Goal: Task Accomplishment & Management: Use online tool/utility

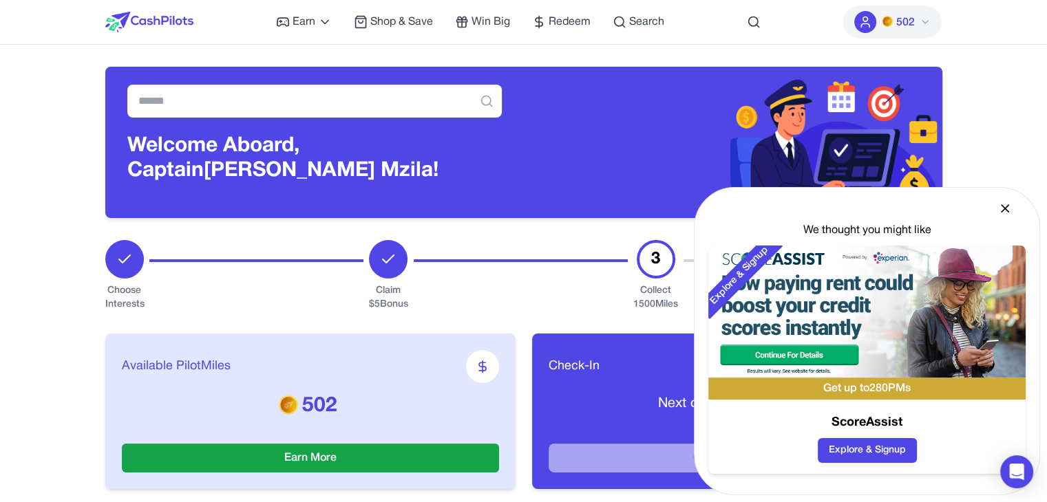
click at [1005, 209] on icon at bounding box center [1005, 208] width 7 height 7
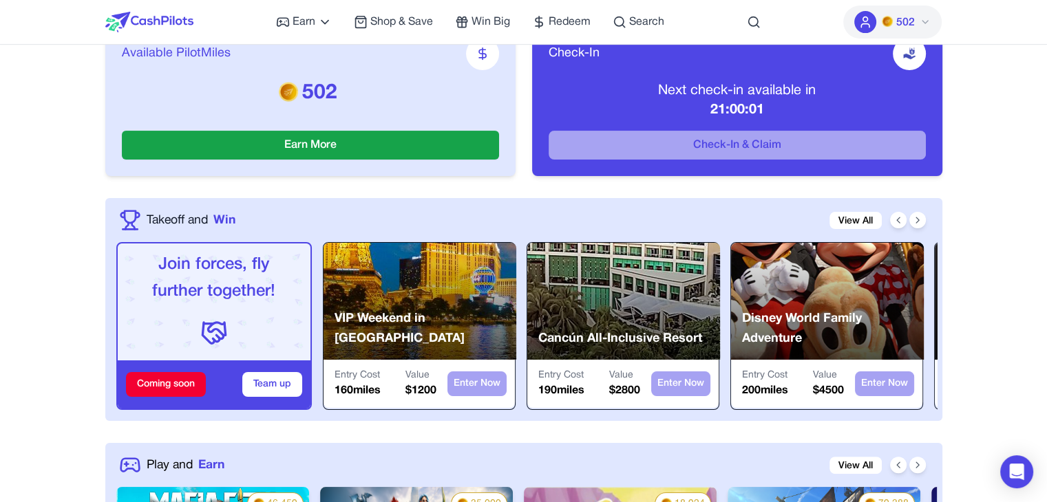
scroll to position [309, 0]
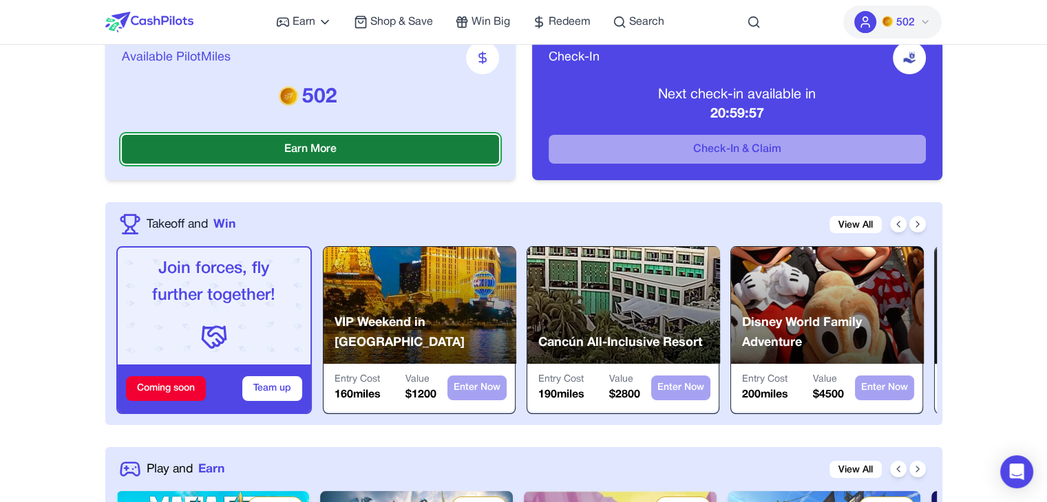
click at [369, 151] on button "Earn More" at bounding box center [310, 149] width 377 height 29
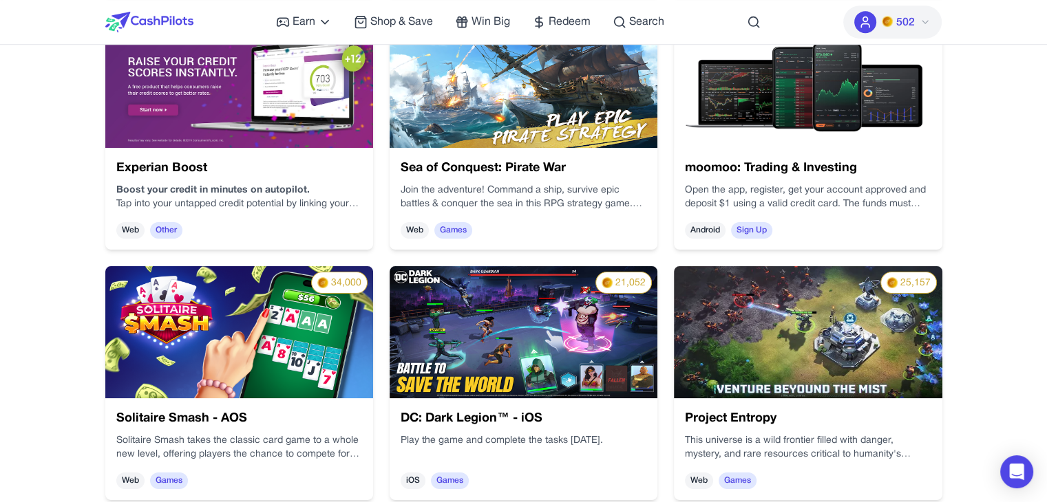
scroll to position [789, 0]
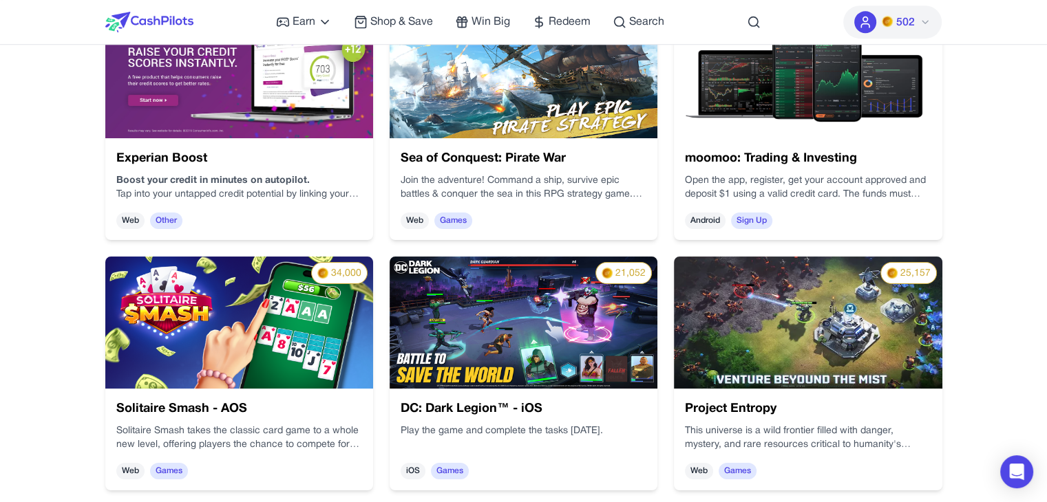
click at [179, 465] on span "Games" at bounding box center [169, 471] width 38 height 17
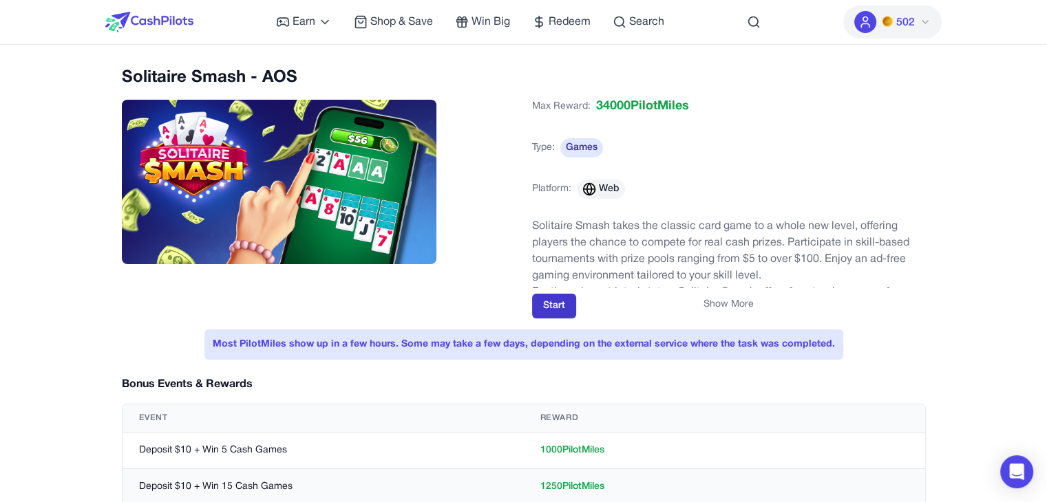
click at [547, 308] on button "Start" at bounding box center [554, 306] width 44 height 25
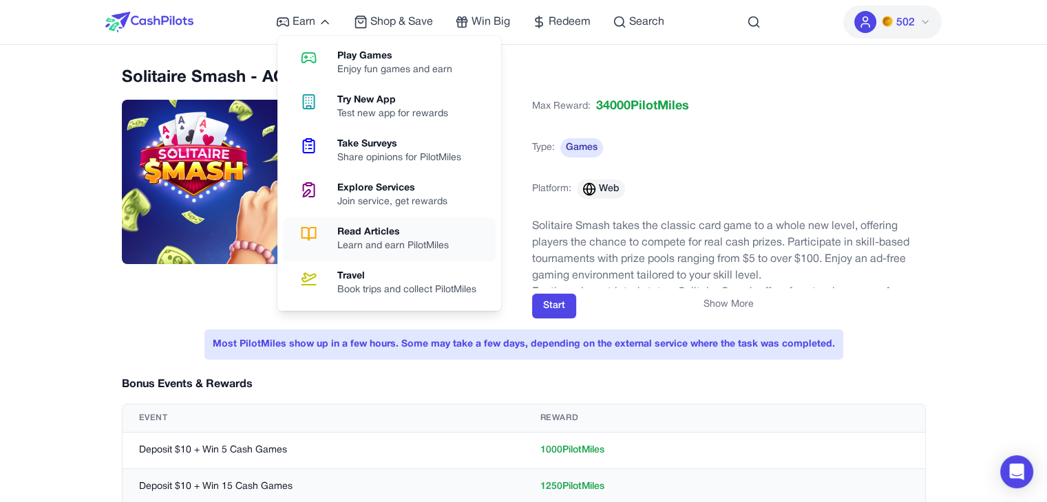
click at [381, 227] on div "Read Articles" at bounding box center [398, 233] width 123 height 14
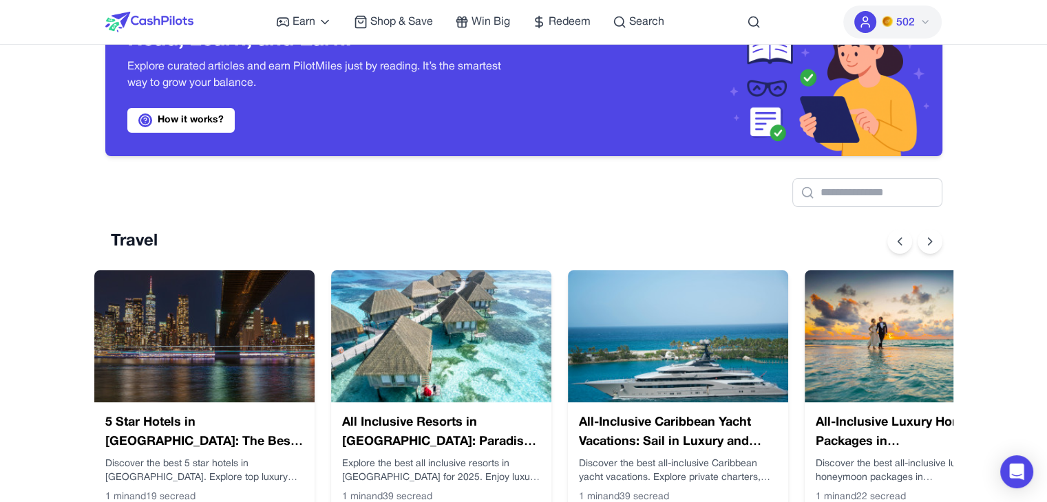
scroll to position [266, 0]
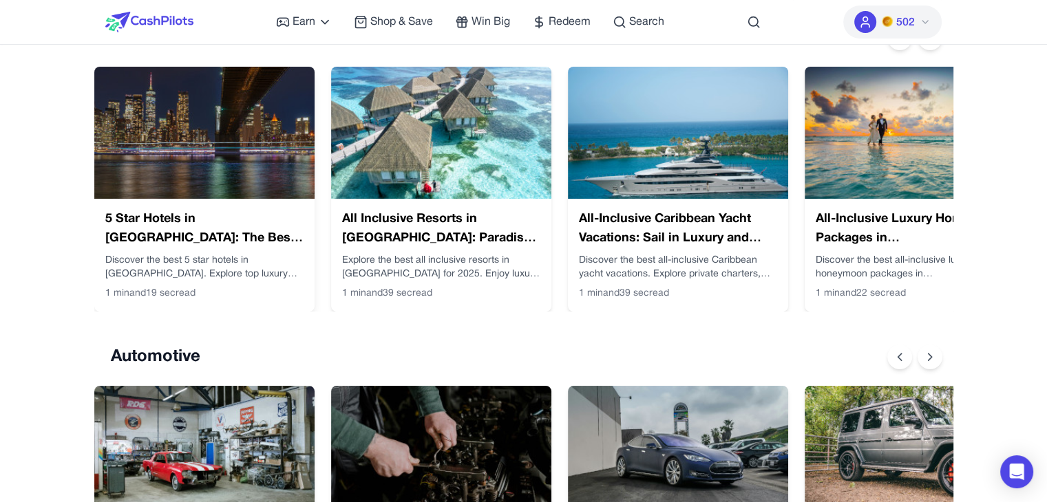
click at [253, 142] on img at bounding box center [204, 133] width 220 height 132
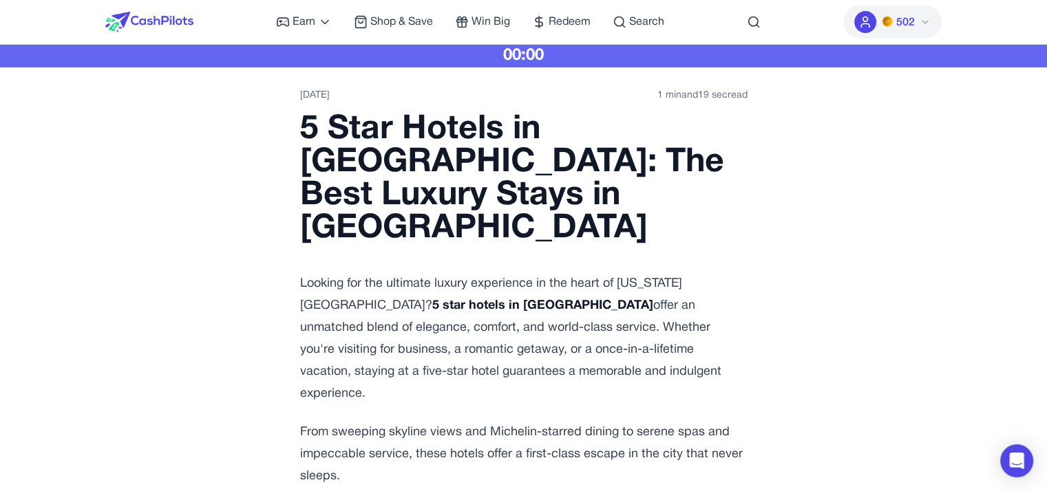
click at [558, 52] on div "00:00" at bounding box center [523, 56] width 1047 height 22
click at [467, 141] on h1 "5 Star Hotels in [GEOGRAPHIC_DATA]: The Best Luxury Stays in [GEOGRAPHIC_DATA]" at bounding box center [523, 180] width 447 height 132
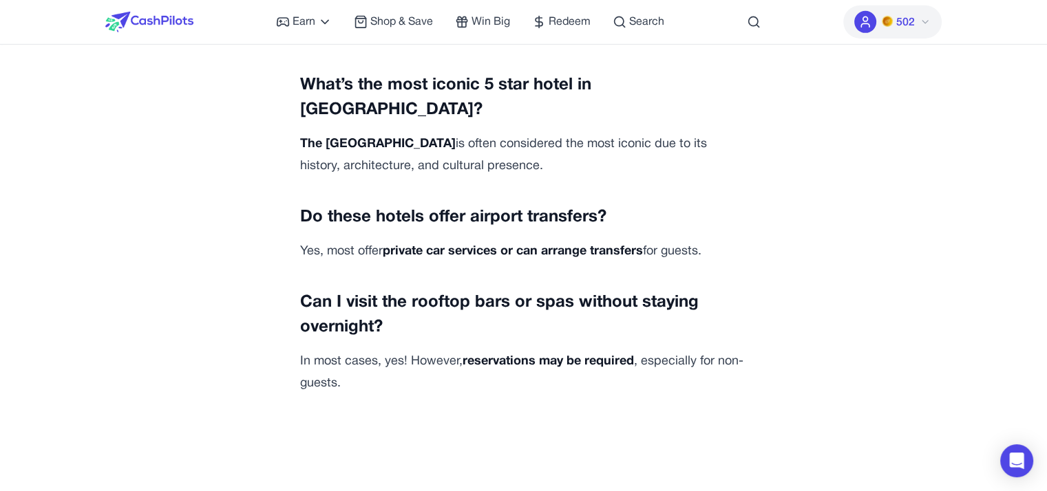
scroll to position [4427, 0]
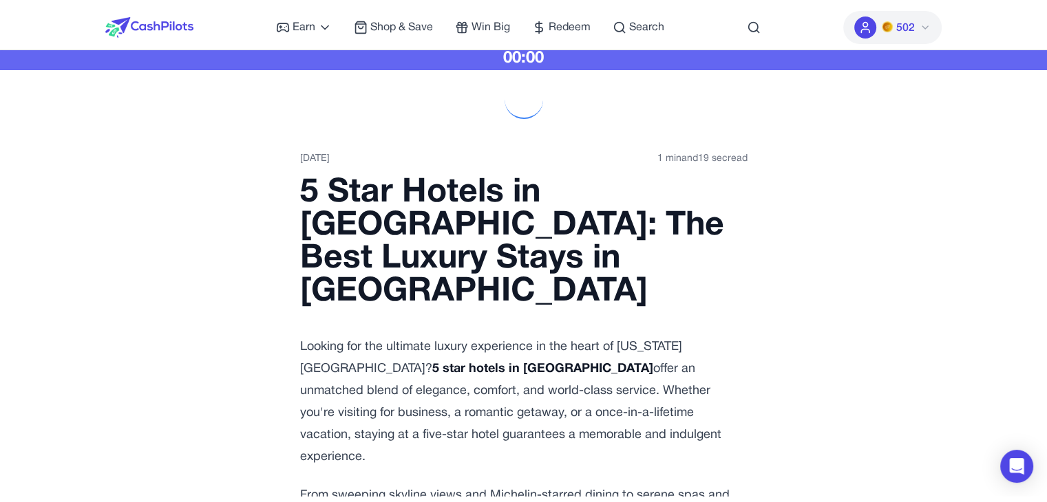
scroll to position [0, 0]
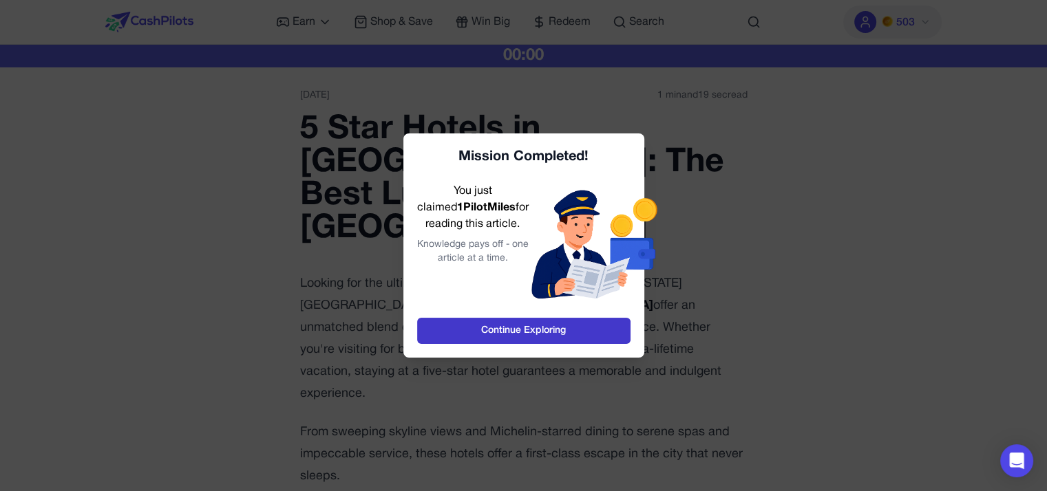
click at [507, 328] on link "Continue Exploring" at bounding box center [523, 331] width 213 height 26
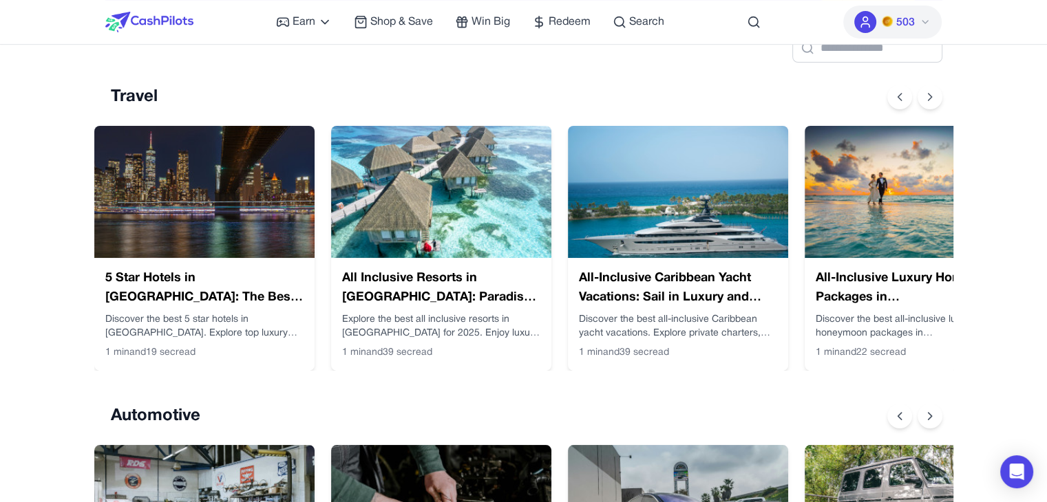
scroll to position [169, 0]
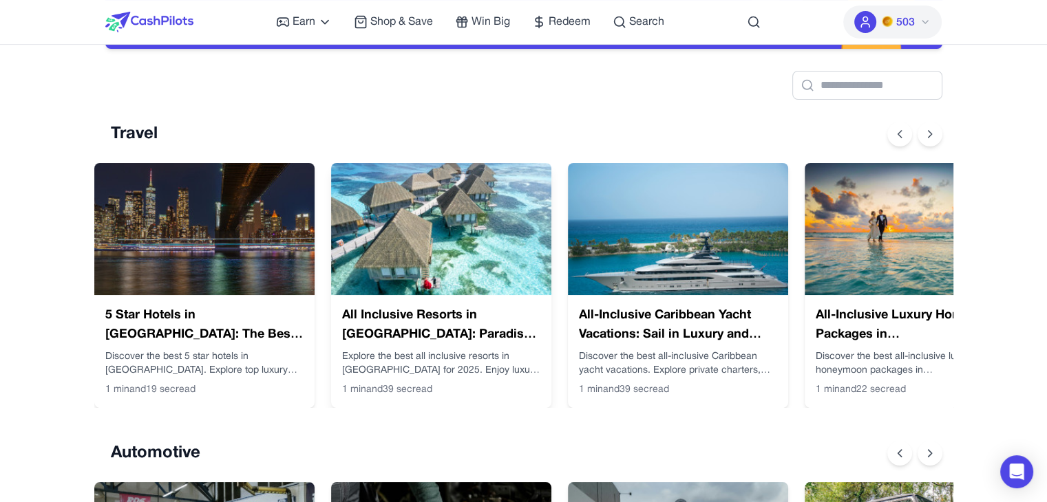
click at [428, 177] on img at bounding box center [441, 229] width 220 height 132
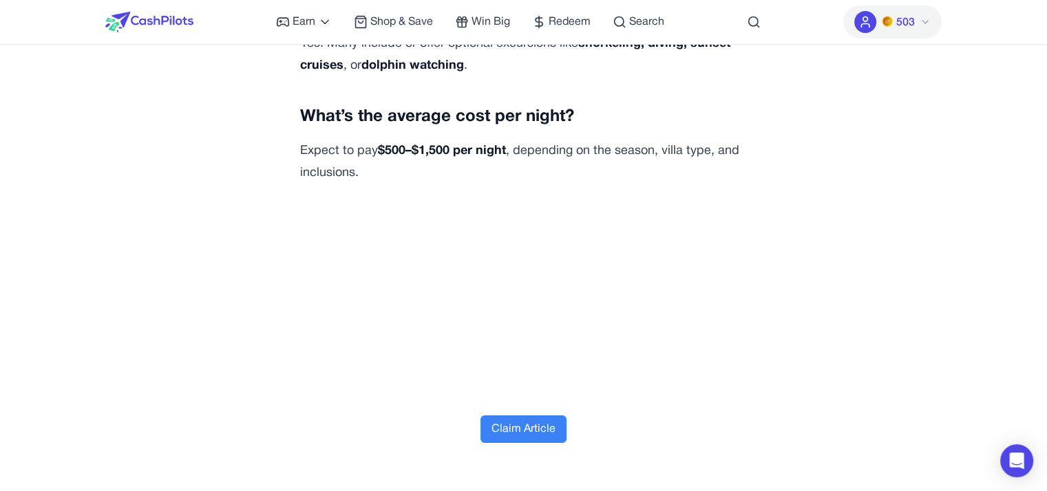
scroll to position [5022, 0]
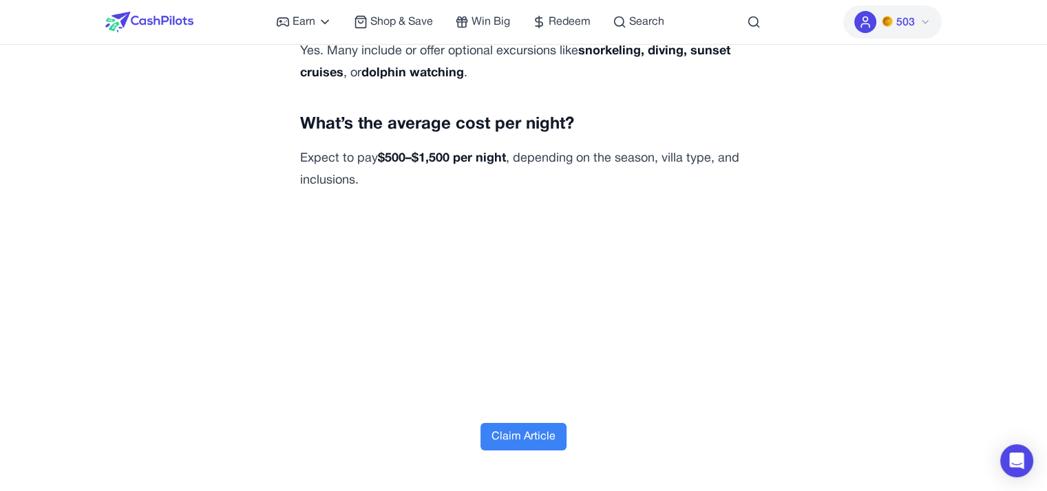
click at [537, 423] on button "Claim Article" at bounding box center [523, 437] width 86 height 28
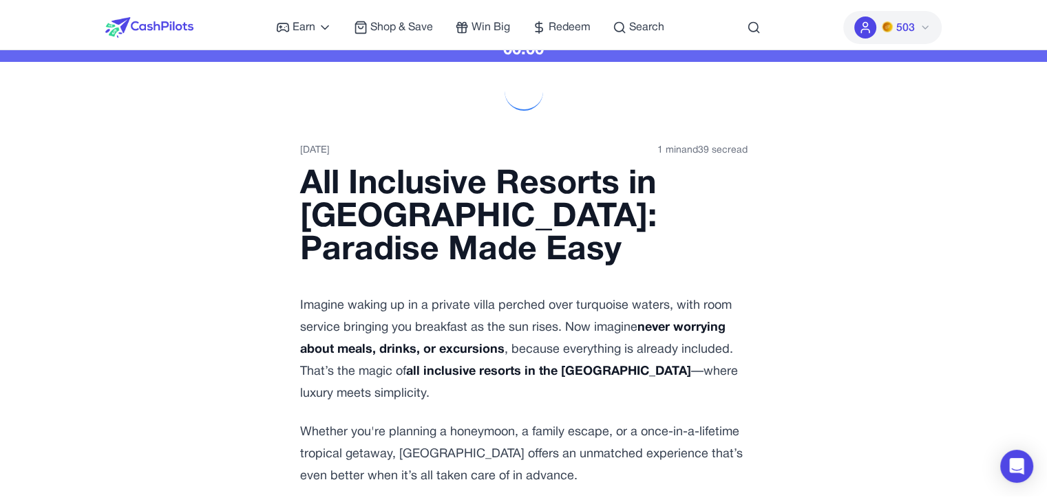
scroll to position [0, 0]
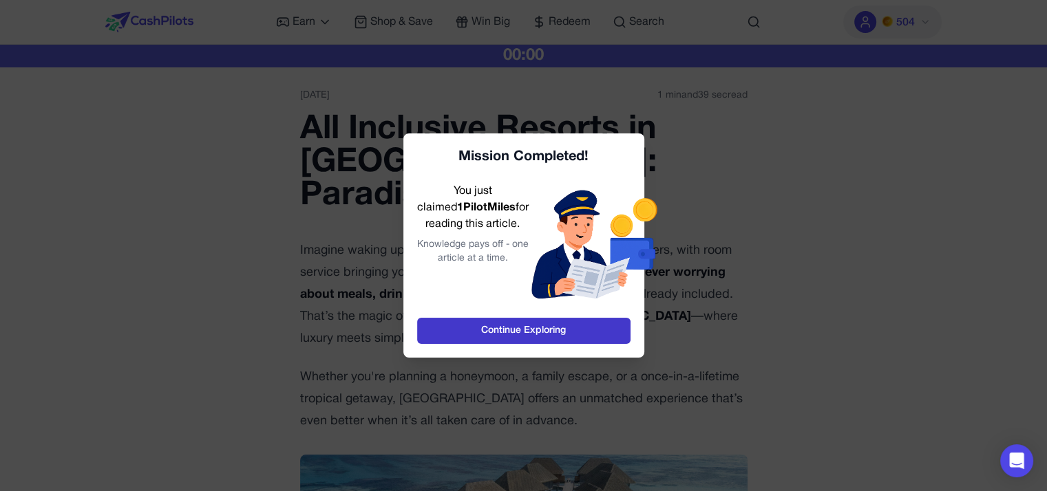
click at [526, 333] on link "Continue Exploring" at bounding box center [523, 331] width 213 height 26
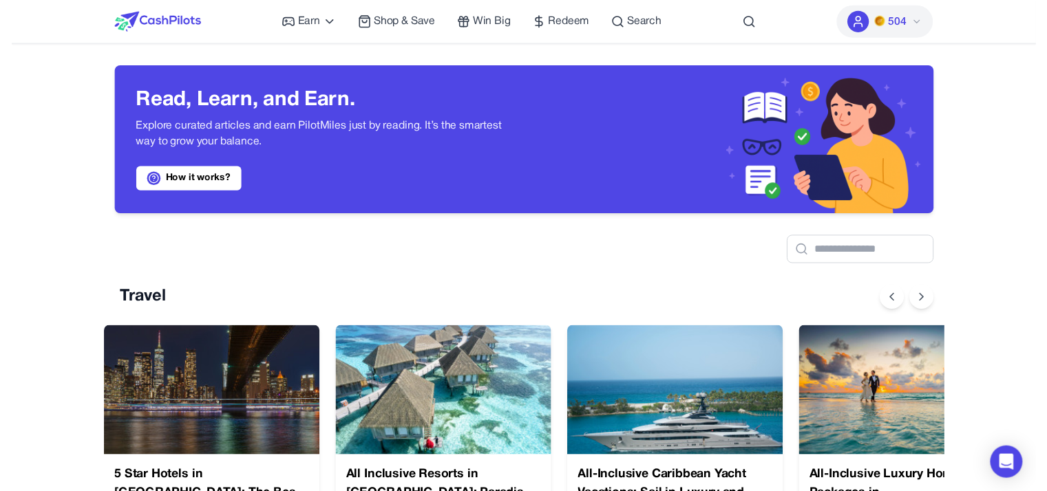
scroll to position [0, 11]
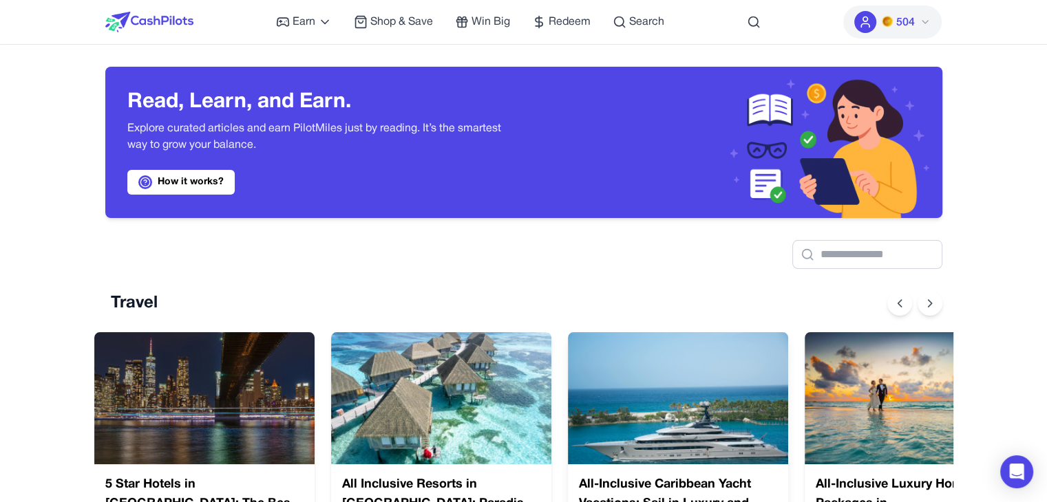
click at [686, 415] on img at bounding box center [678, 398] width 220 height 132
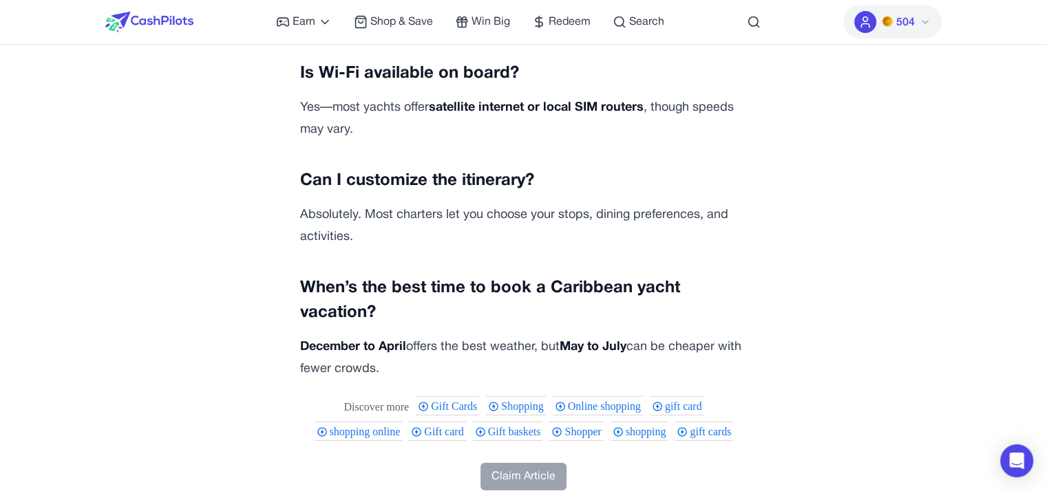
scroll to position [5279, 0]
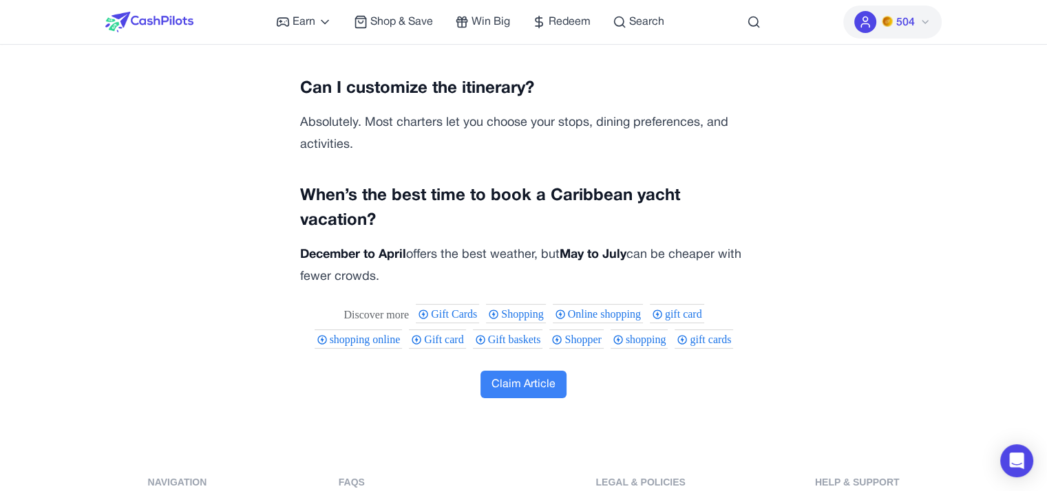
click at [533, 371] on button "Claim Article" at bounding box center [523, 385] width 86 height 28
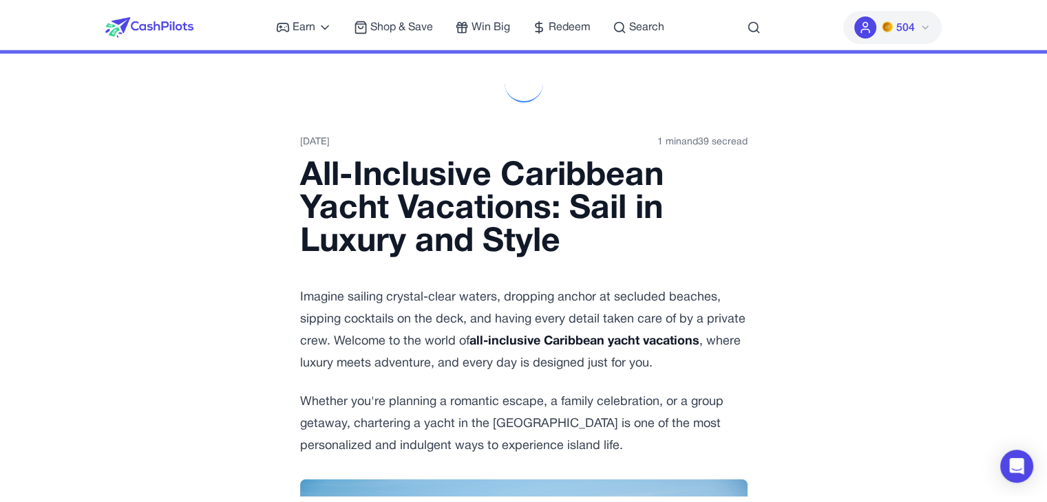
scroll to position [0, 0]
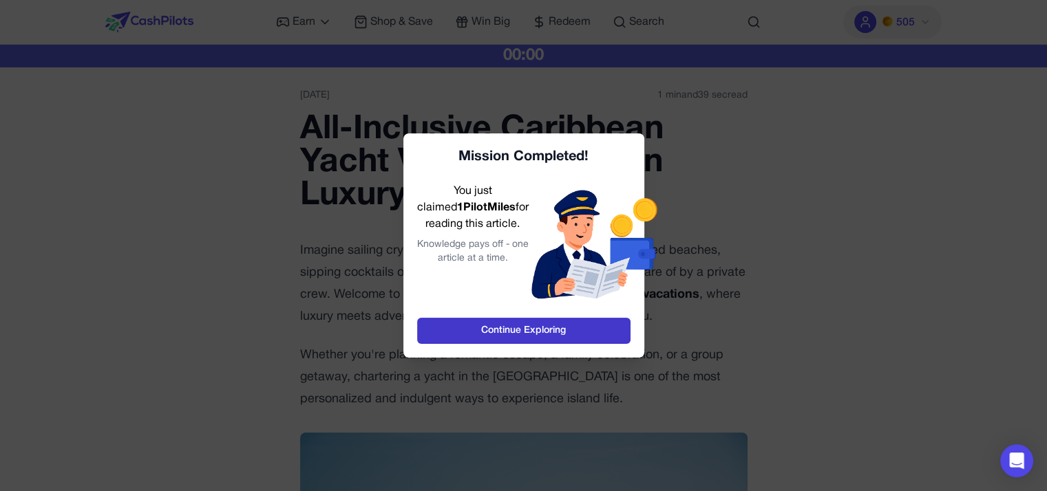
click at [509, 324] on link "Continue Exploring" at bounding box center [523, 331] width 213 height 26
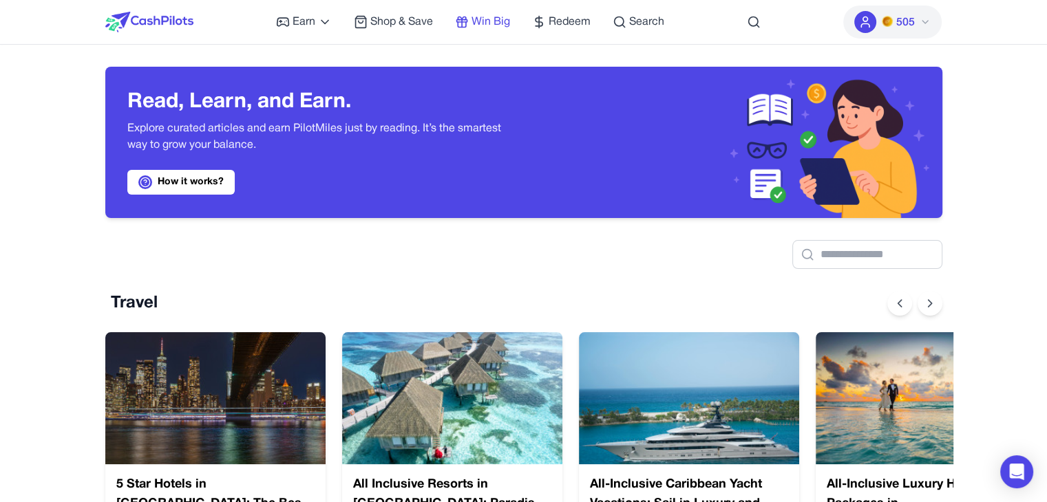
scroll to position [0, 11]
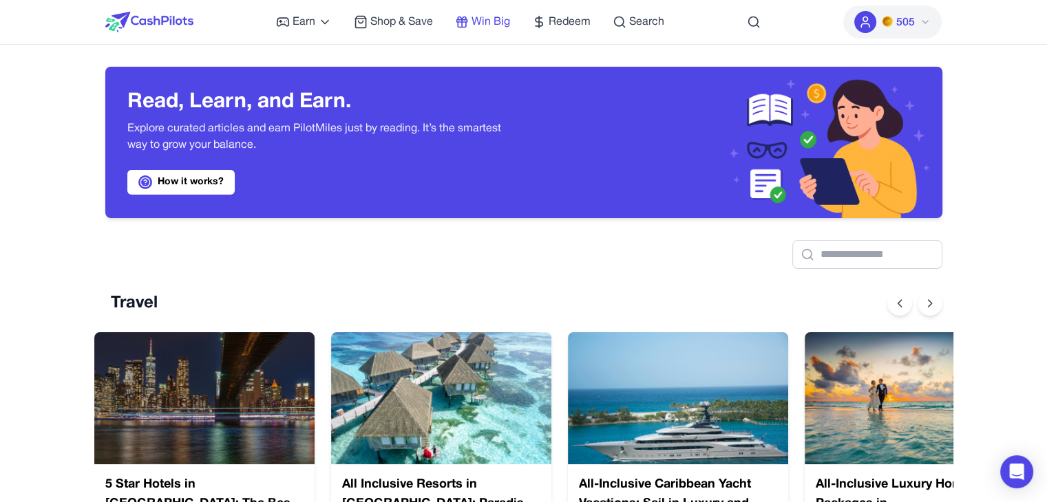
click at [474, 21] on span "Win Big" at bounding box center [491, 22] width 39 height 17
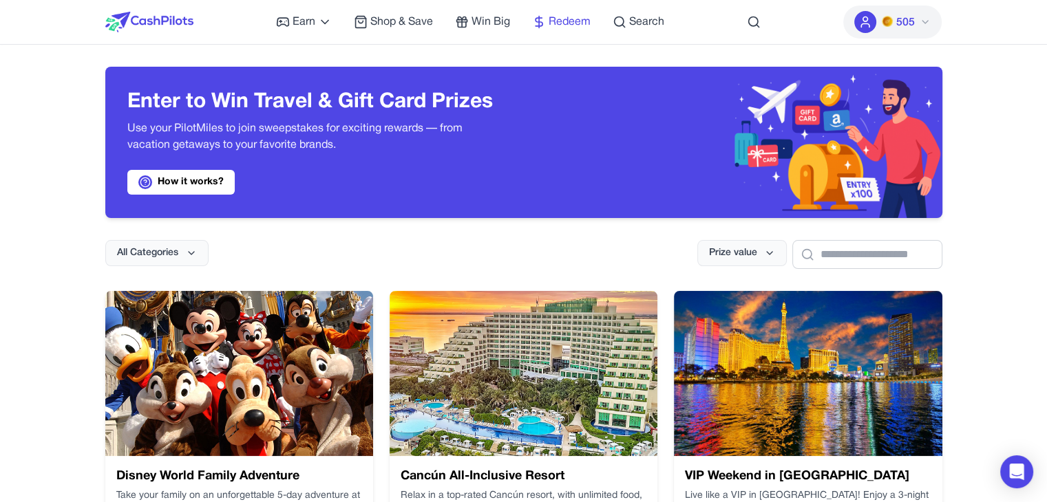
click at [560, 26] on span "Redeem" at bounding box center [570, 22] width 42 height 17
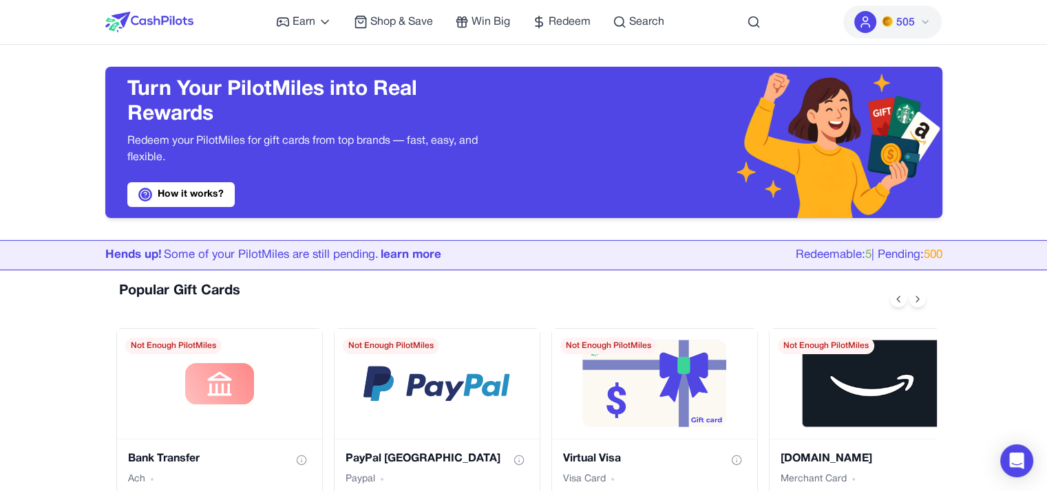
click at [922, 20] on icon at bounding box center [925, 22] width 11 height 11
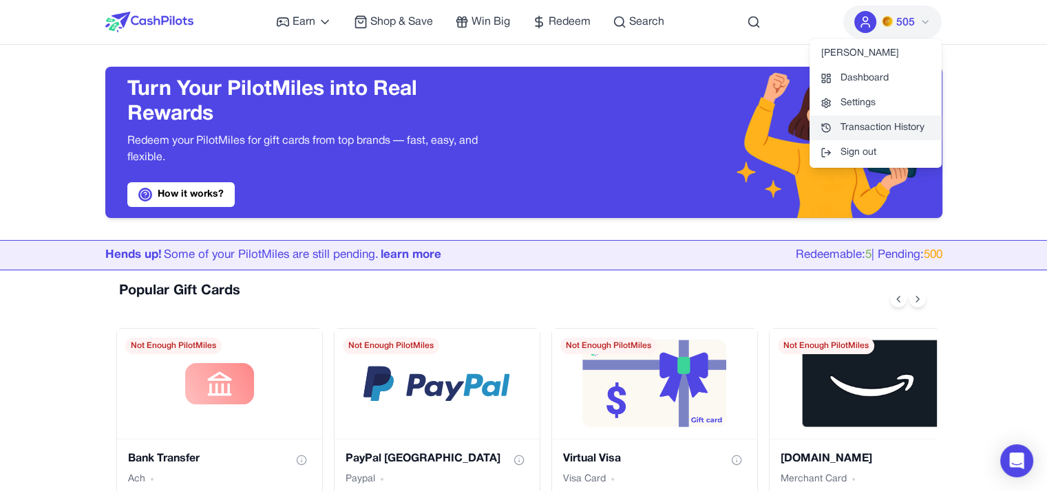
click at [895, 131] on link "Transaction History" at bounding box center [875, 128] width 132 height 25
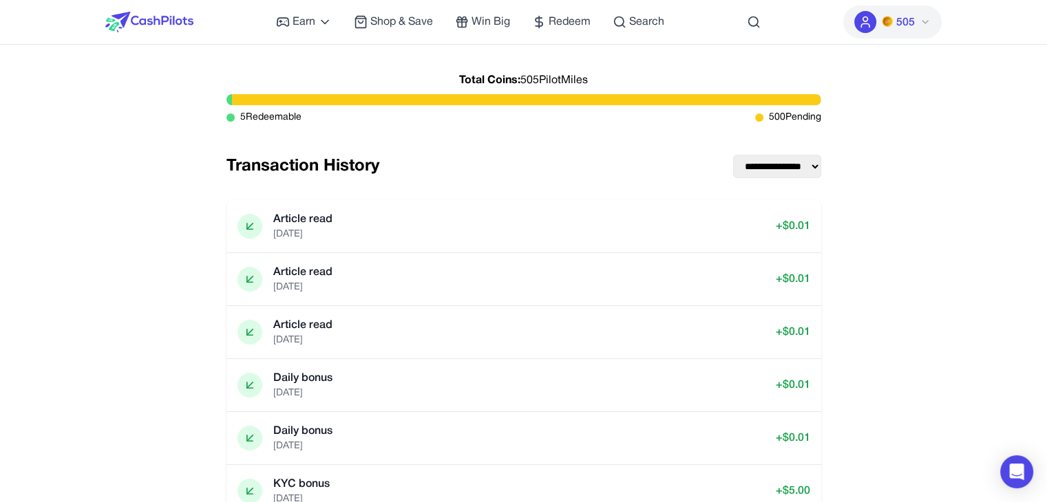
click at [230, 118] on div at bounding box center [230, 118] width 8 height 8
click at [774, 165] on select "**********" at bounding box center [777, 166] width 88 height 23
click at [733, 155] on select "**********" at bounding box center [777, 166] width 88 height 23
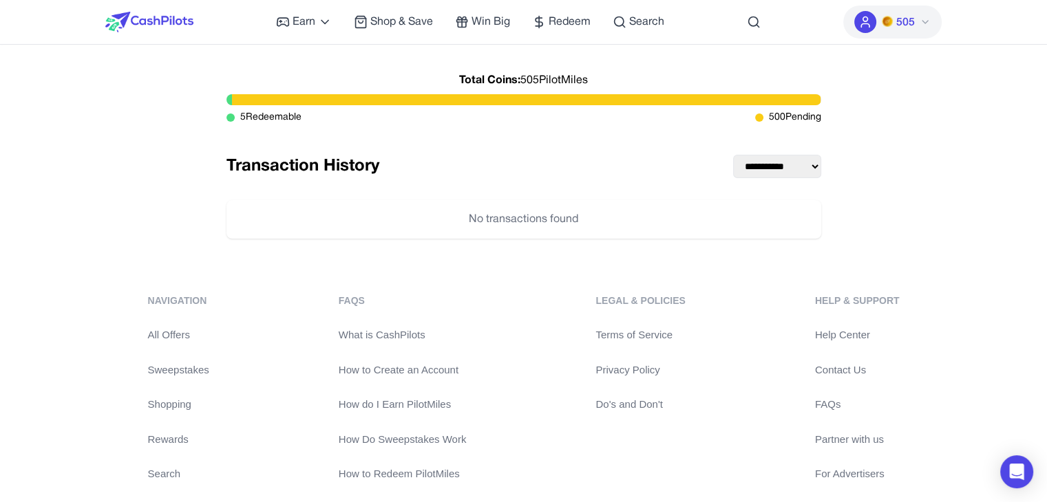
click at [813, 170] on select "**********" at bounding box center [777, 166] width 88 height 23
select select "***"
click at [733, 155] on select "**********" at bounding box center [777, 166] width 88 height 23
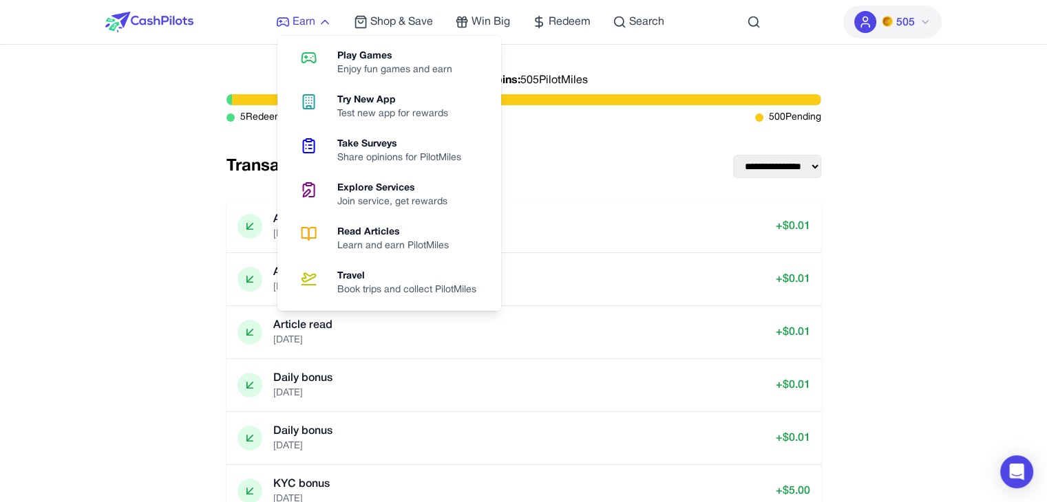
click at [302, 20] on span "Earn" at bounding box center [304, 22] width 23 height 17
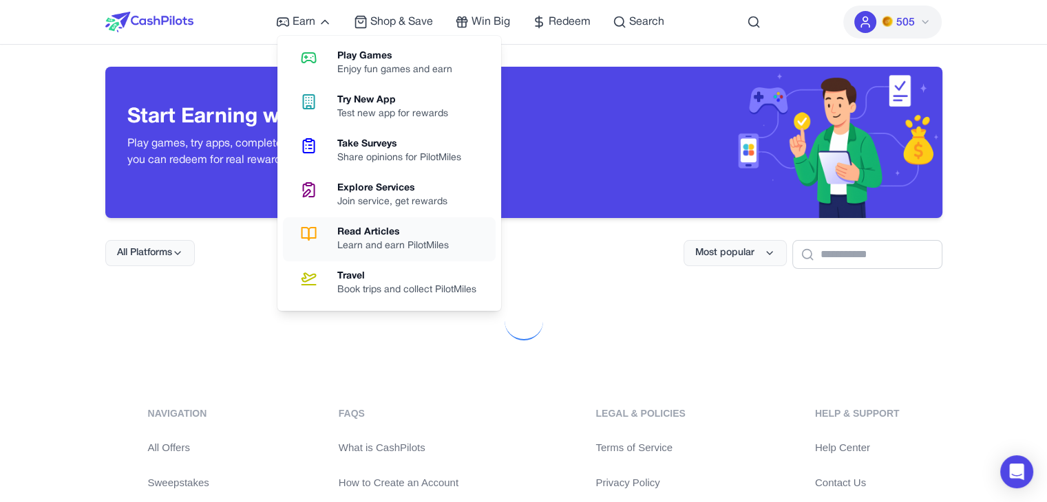
click at [381, 223] on link "Read Articles Learn and earn PilotMiles" at bounding box center [389, 240] width 213 height 44
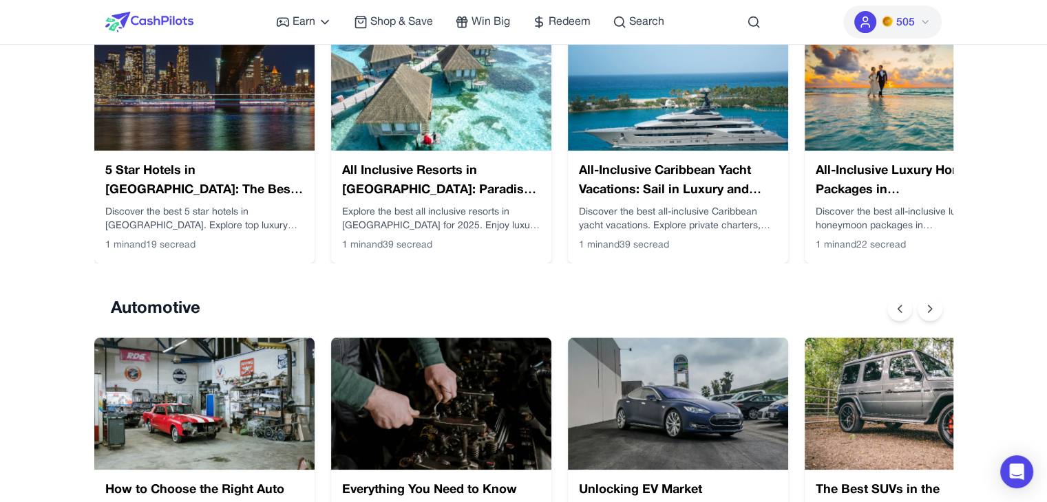
scroll to position [317, 0]
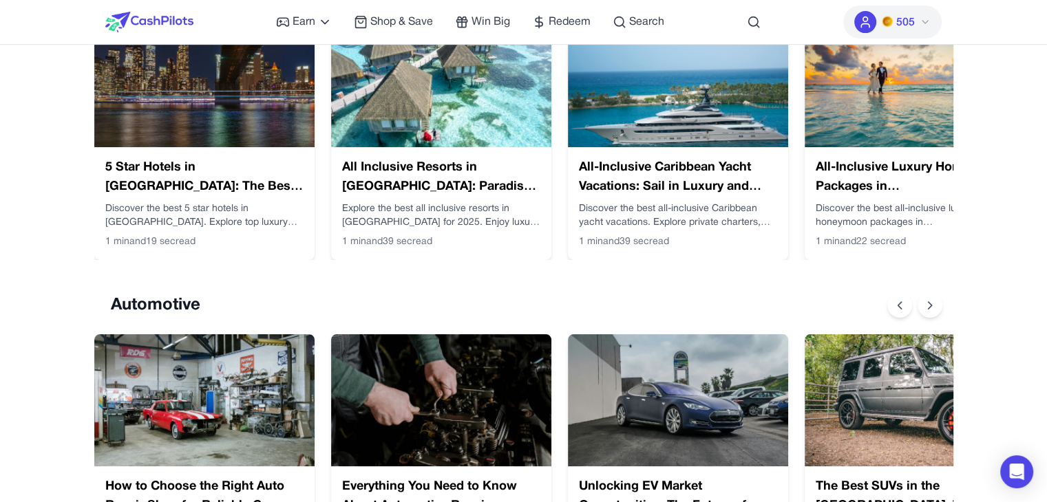
click at [909, 78] on img at bounding box center [915, 81] width 220 height 132
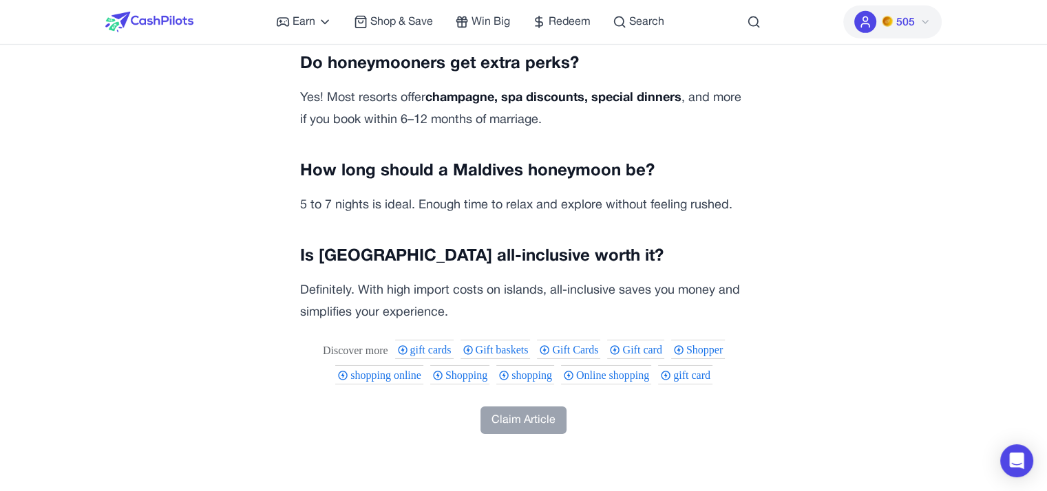
scroll to position [4521, 0]
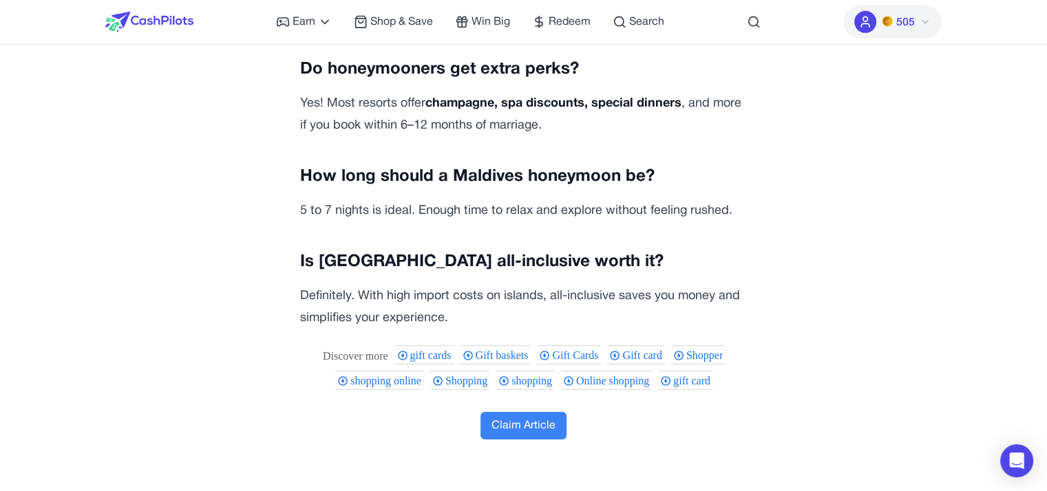
click at [551, 438] on button "Claim Article" at bounding box center [523, 426] width 86 height 28
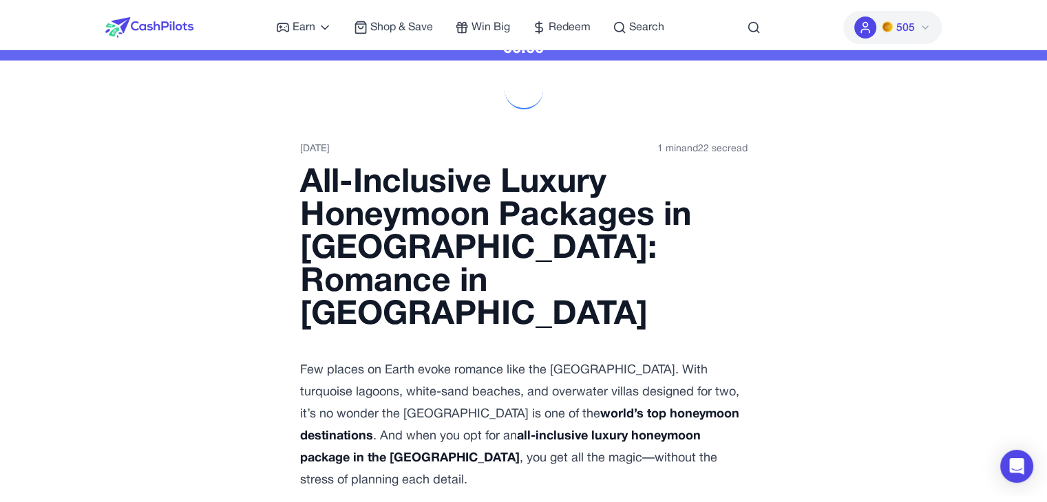
scroll to position [0, 0]
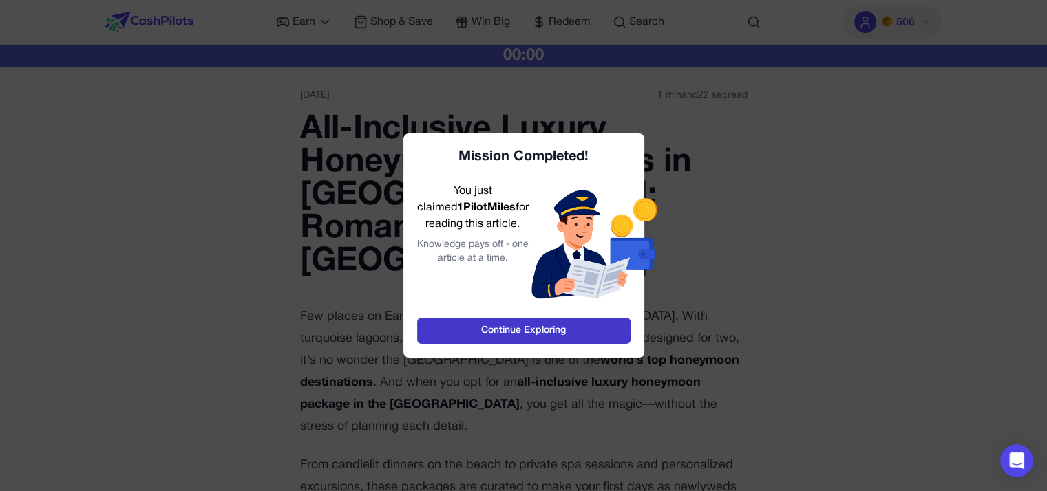
click at [532, 328] on link "Continue Exploring" at bounding box center [523, 331] width 213 height 26
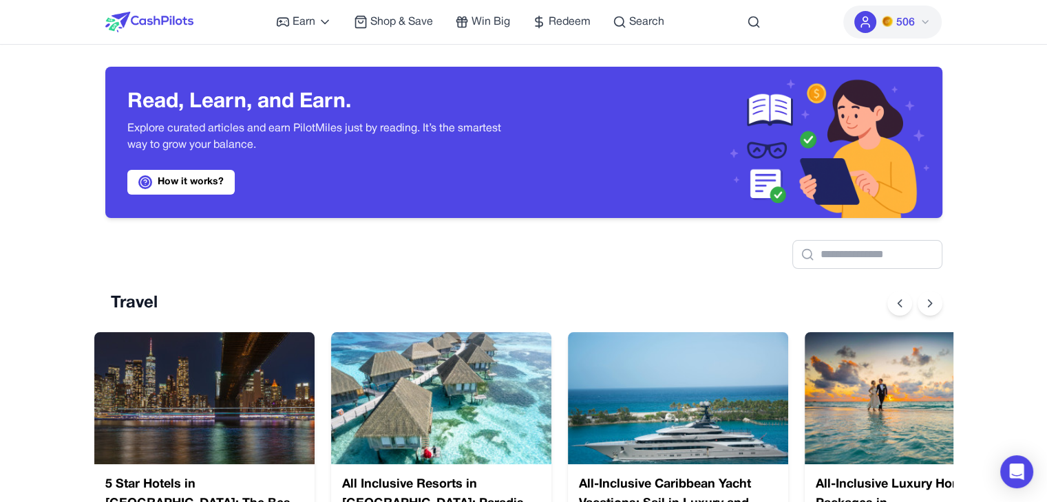
scroll to position [0, 11]
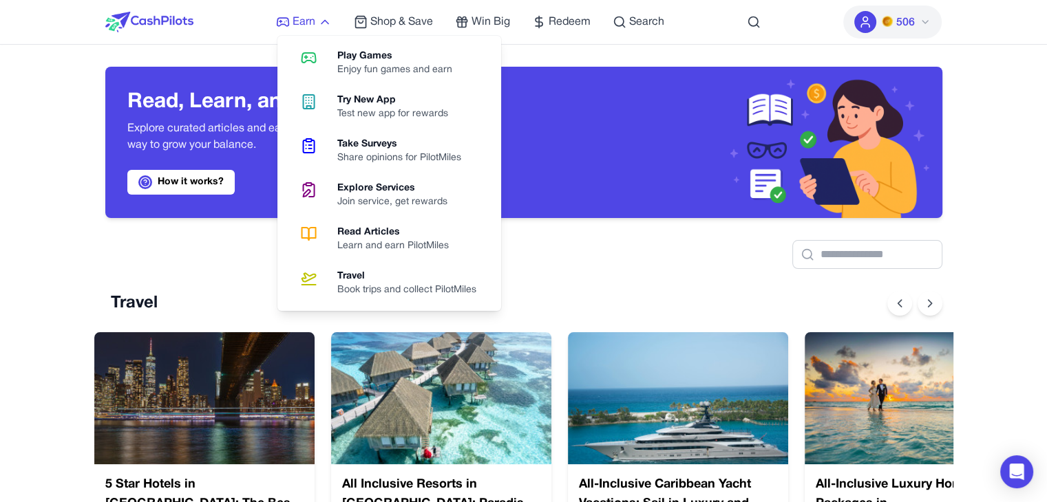
click at [299, 25] on span "Earn" at bounding box center [304, 22] width 23 height 17
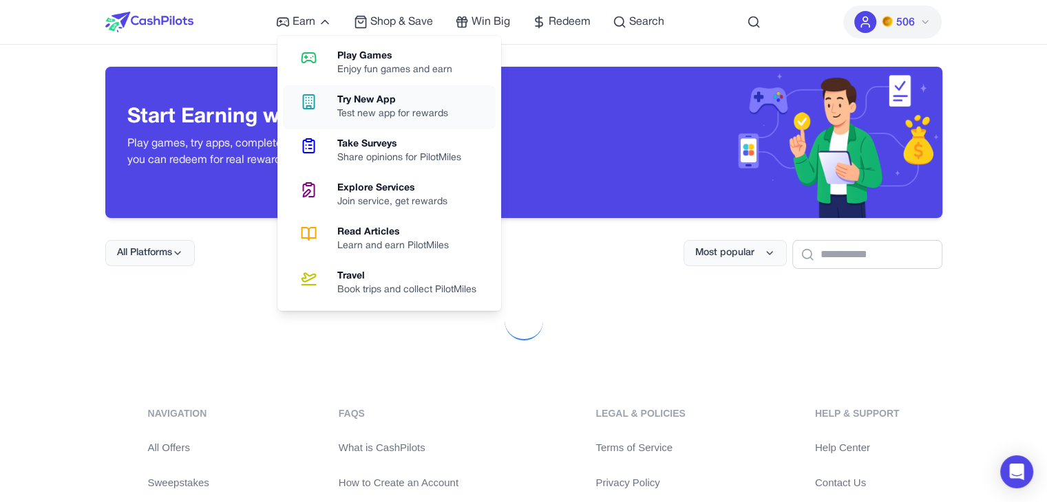
click at [361, 108] on div "Test new app for rewards" at bounding box center [398, 114] width 122 height 14
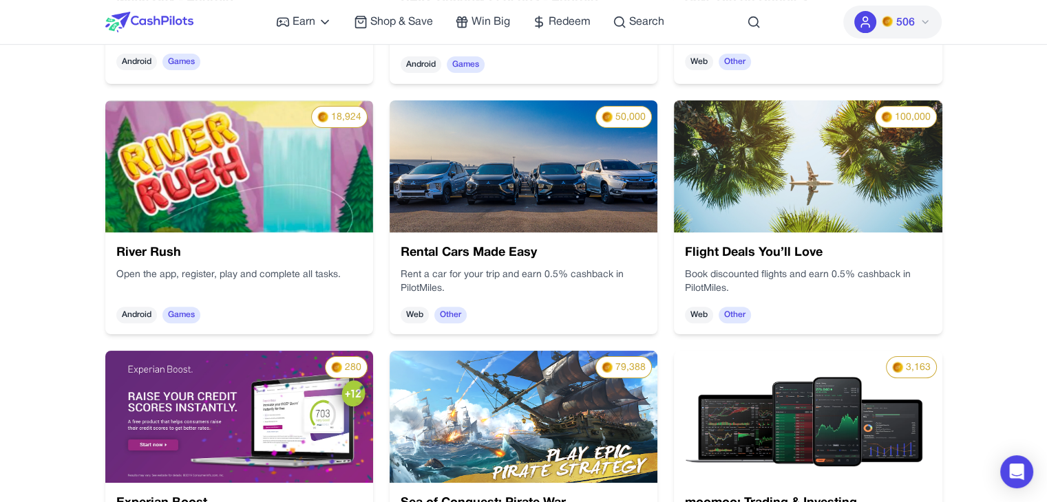
scroll to position [434, 0]
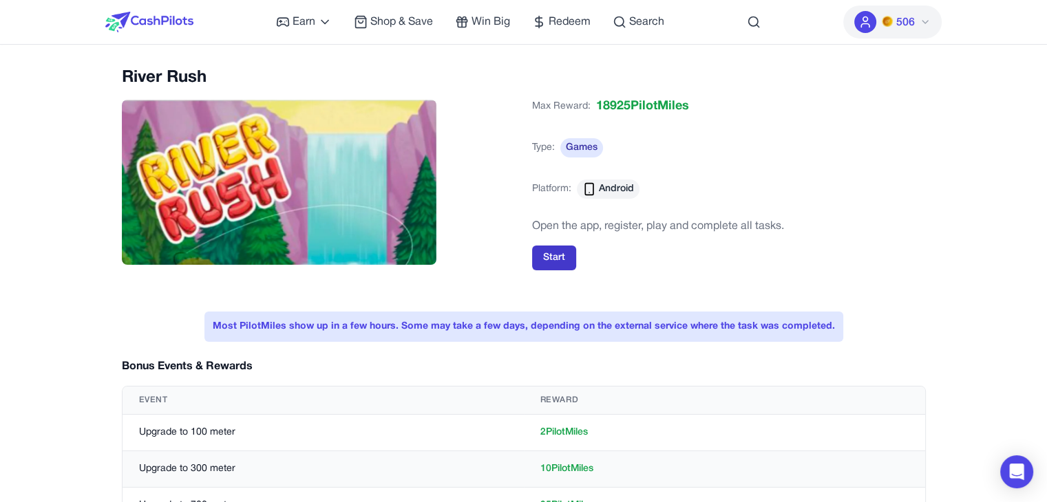
click at [564, 256] on button "Start" at bounding box center [554, 258] width 44 height 25
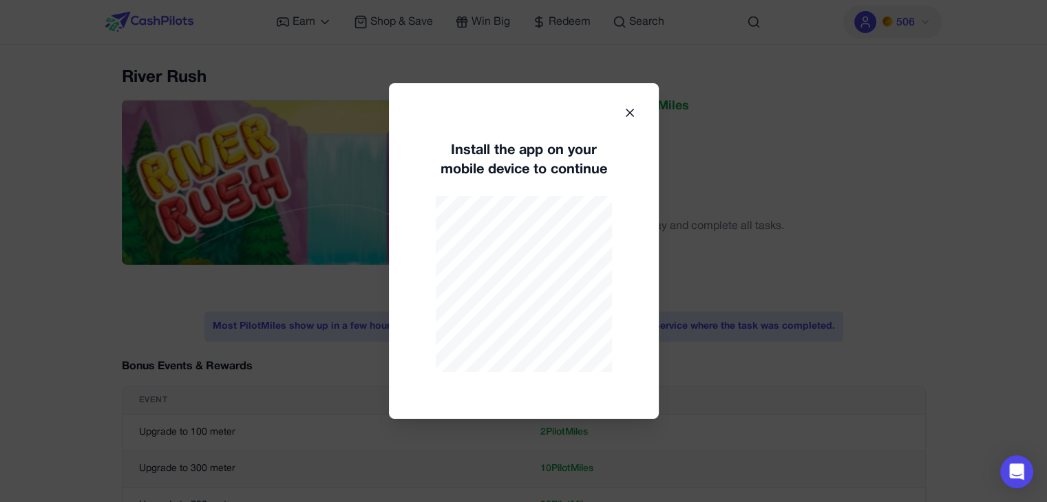
click at [623, 112] on icon at bounding box center [630, 113] width 14 height 14
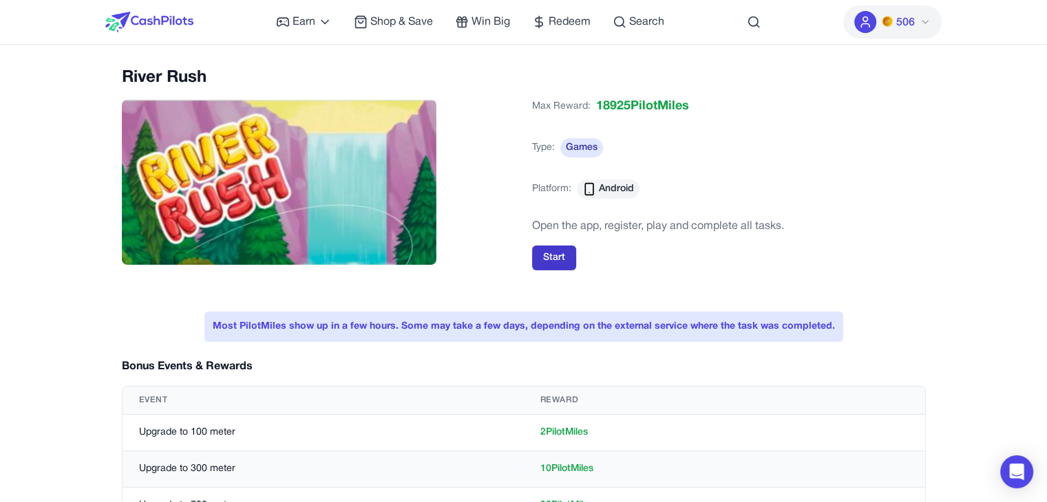
click at [563, 261] on button "Start" at bounding box center [554, 258] width 44 height 25
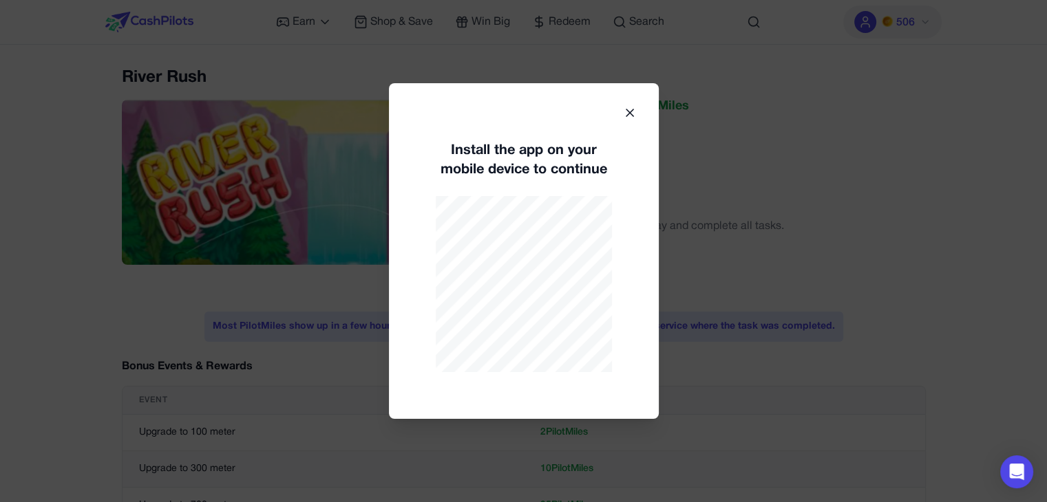
click at [627, 112] on icon at bounding box center [630, 113] width 14 height 14
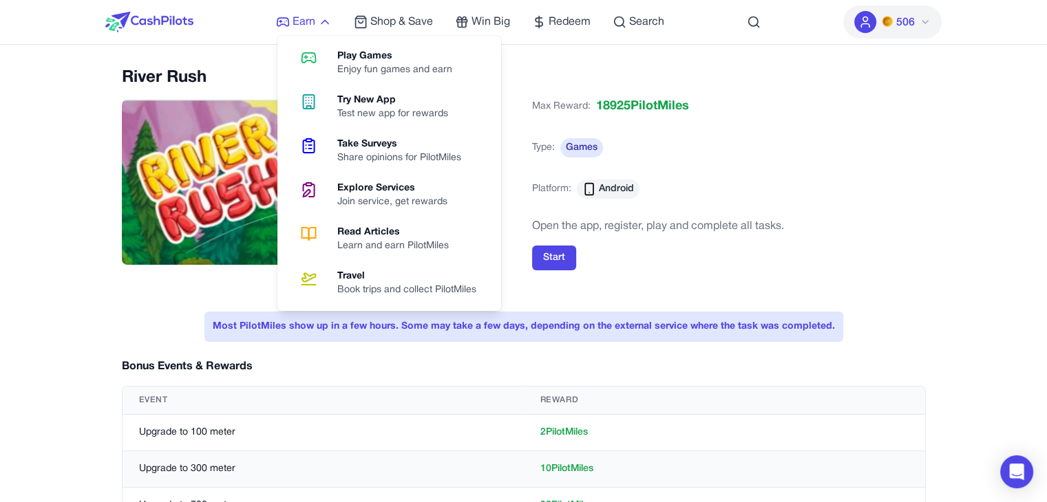
click at [301, 15] on span "Earn" at bounding box center [304, 22] width 23 height 17
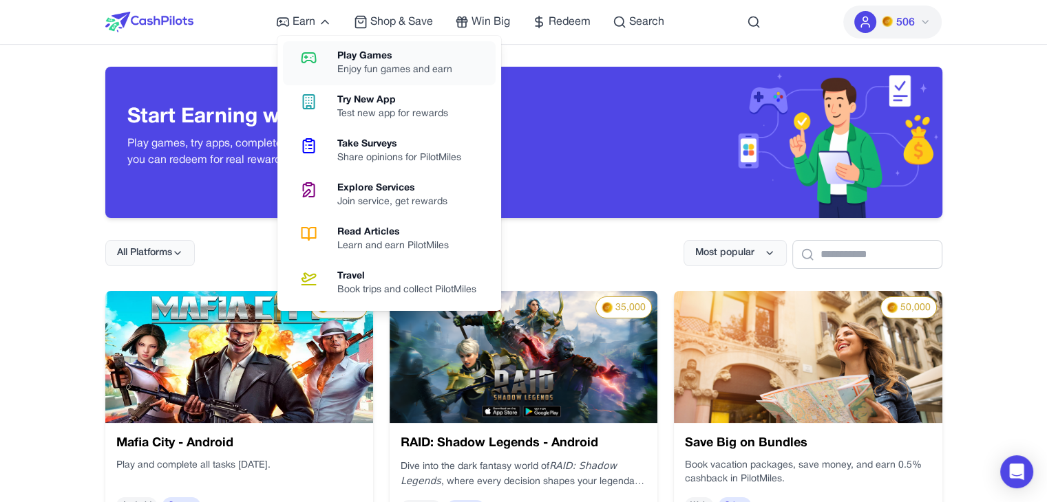
click at [375, 69] on div "Enjoy fun games and earn" at bounding box center [400, 70] width 126 height 14
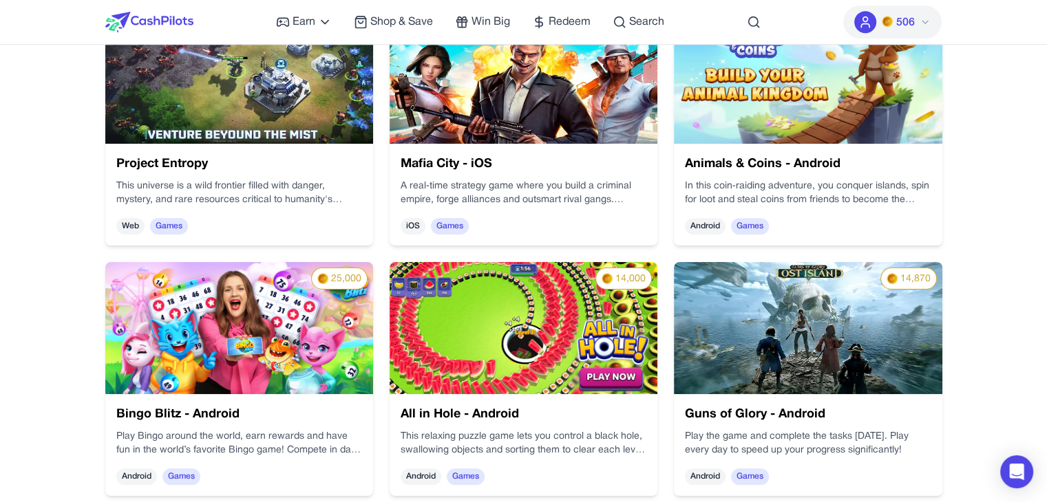
scroll to position [785, 0]
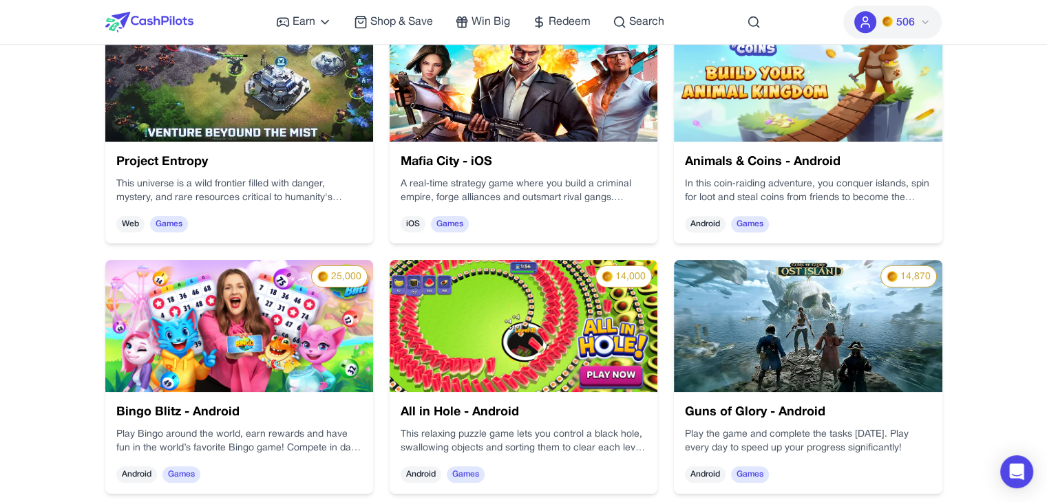
click at [382, 432] on span "Games" at bounding box center [361, 415] width 41 height 33
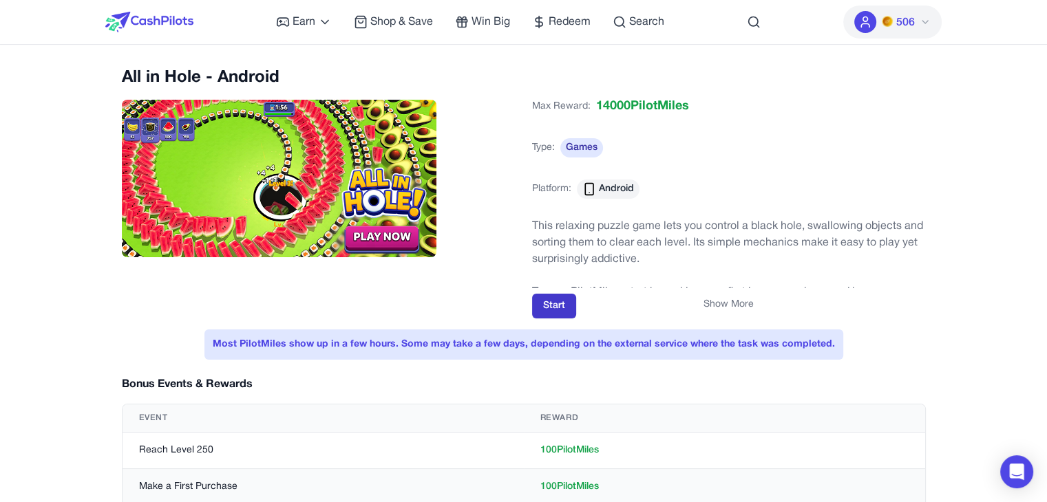
click at [546, 309] on button "Start" at bounding box center [554, 306] width 44 height 25
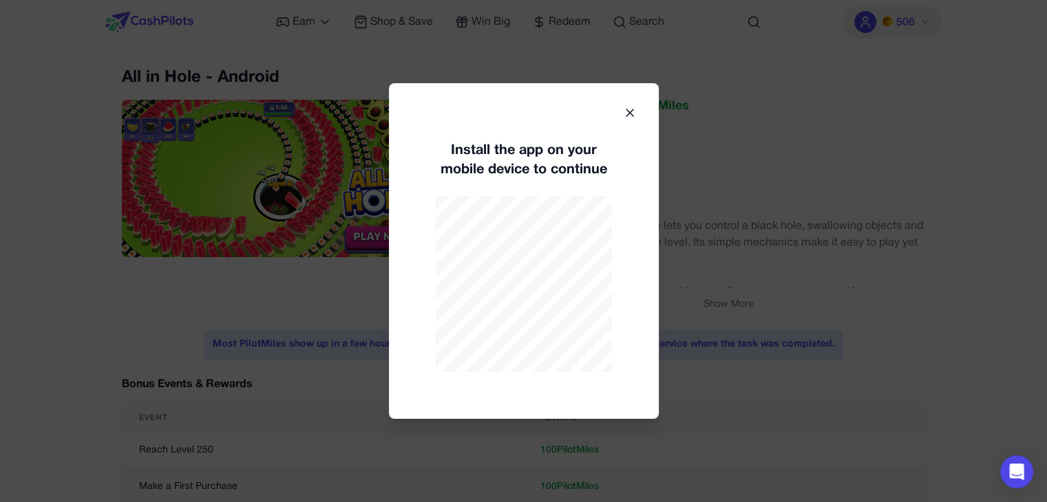
click at [631, 112] on icon at bounding box center [630, 113] width 14 height 14
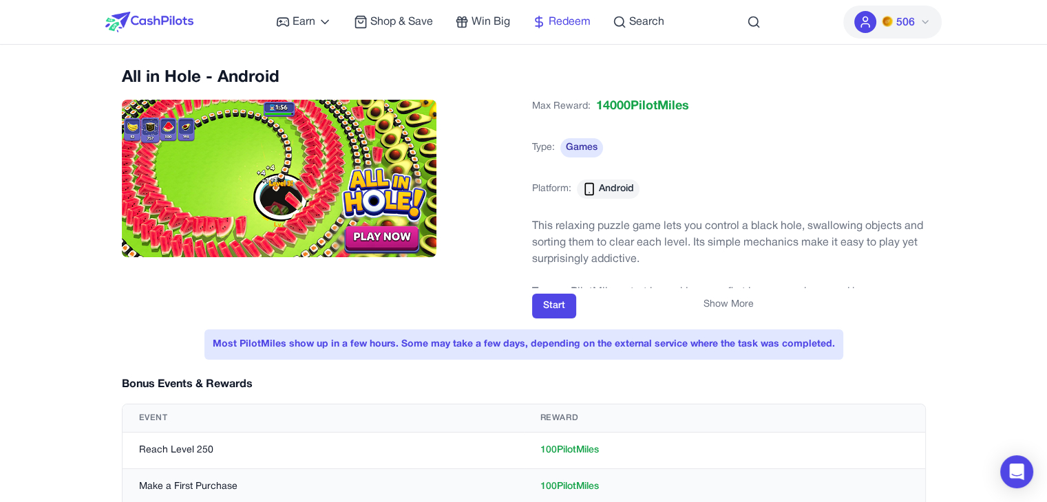
click at [559, 21] on span "Redeem" at bounding box center [570, 22] width 42 height 17
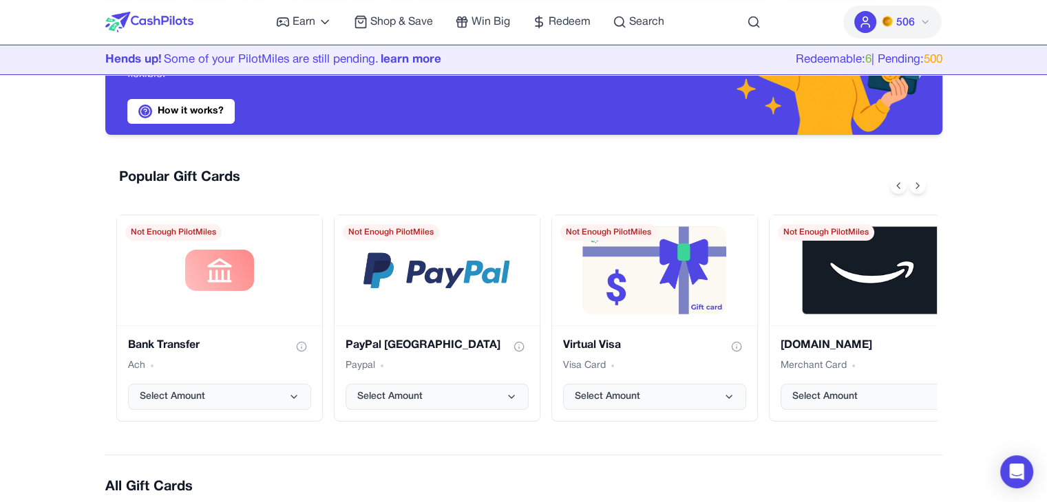
scroll to position [52, 0]
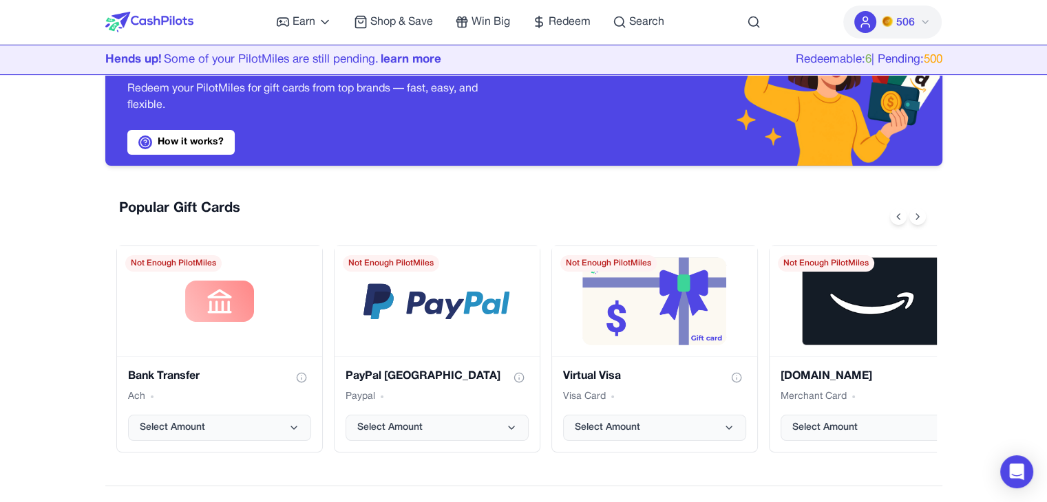
click at [856, 21] on div at bounding box center [865, 22] width 22 height 22
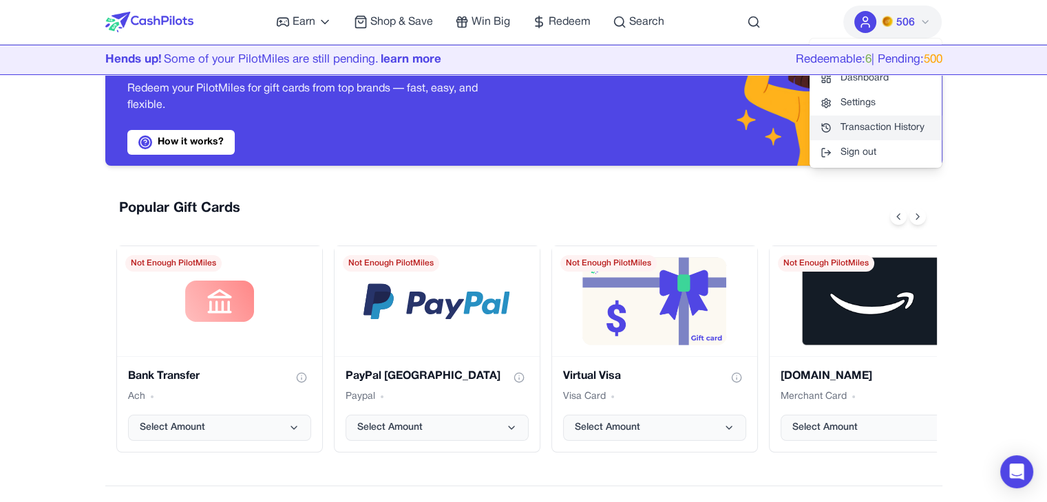
click at [853, 123] on link "Transaction History" at bounding box center [875, 128] width 132 height 25
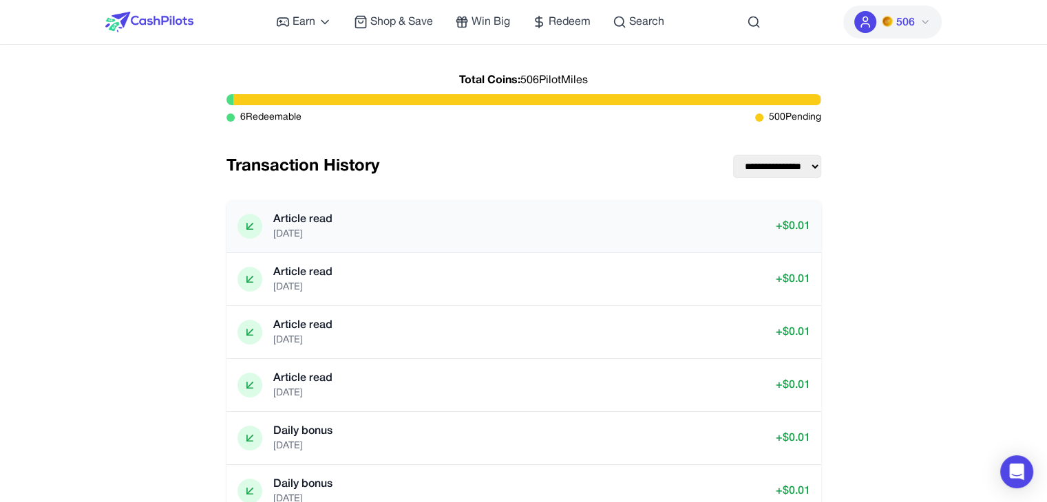
click at [252, 226] on icon at bounding box center [250, 227] width 14 height 14
click at [817, 167] on select "**********" at bounding box center [777, 166] width 88 height 23
click at [733, 155] on select "**********" at bounding box center [777, 166] width 88 height 23
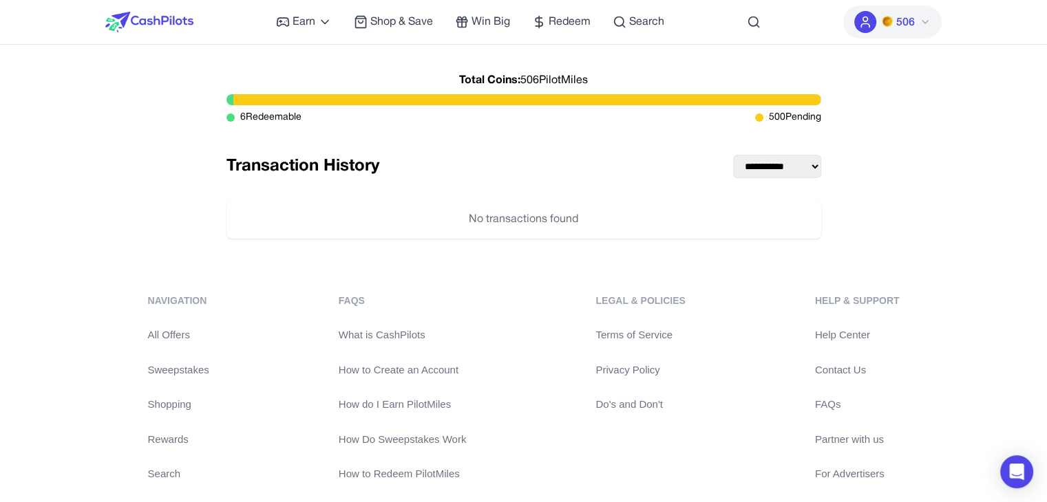
click at [812, 164] on select "**********" at bounding box center [777, 166] width 88 height 23
select select "******"
click at [733, 155] on select "**********" at bounding box center [777, 166] width 88 height 23
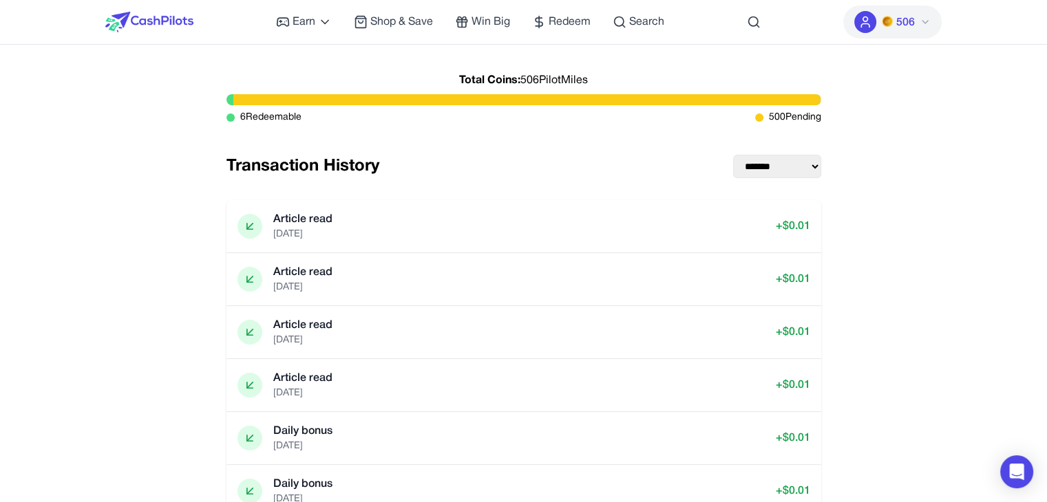
click at [788, 206] on div "Article read [DATE] + $ 0.01" at bounding box center [523, 226] width 595 height 52
click at [710, 441] on div "Daily bonus [DATE] + $ 0.01" at bounding box center [523, 438] width 573 height 30
